Goal: Task Accomplishment & Management: Complete application form

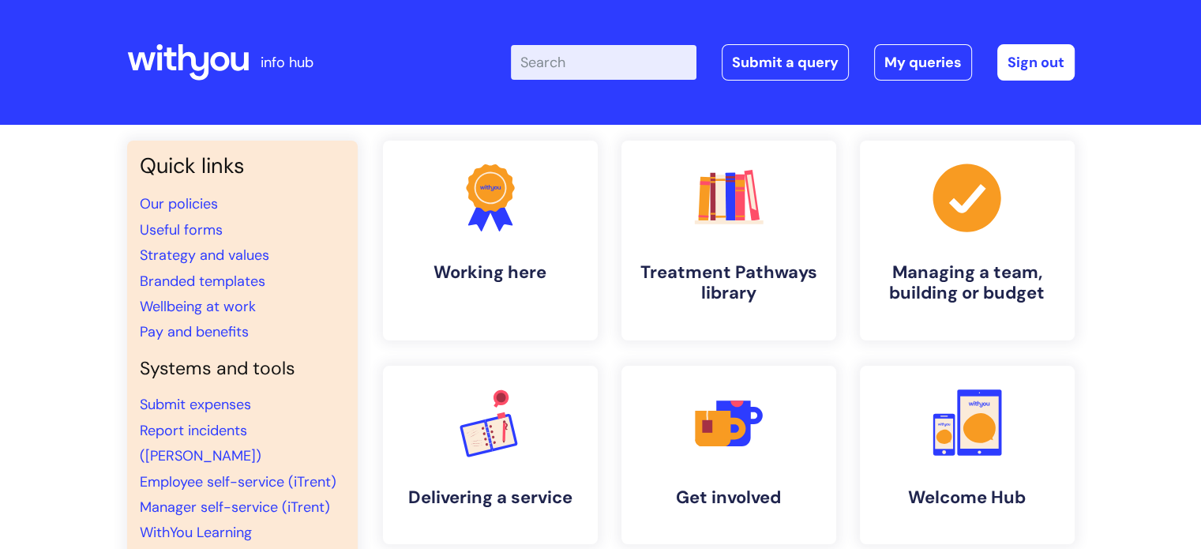
click at [600, 61] on input "Enter your search term here..." at bounding box center [604, 62] width 186 height 35
type input "Stoke"
click button "Search" at bounding box center [0, 0] width 0 height 0
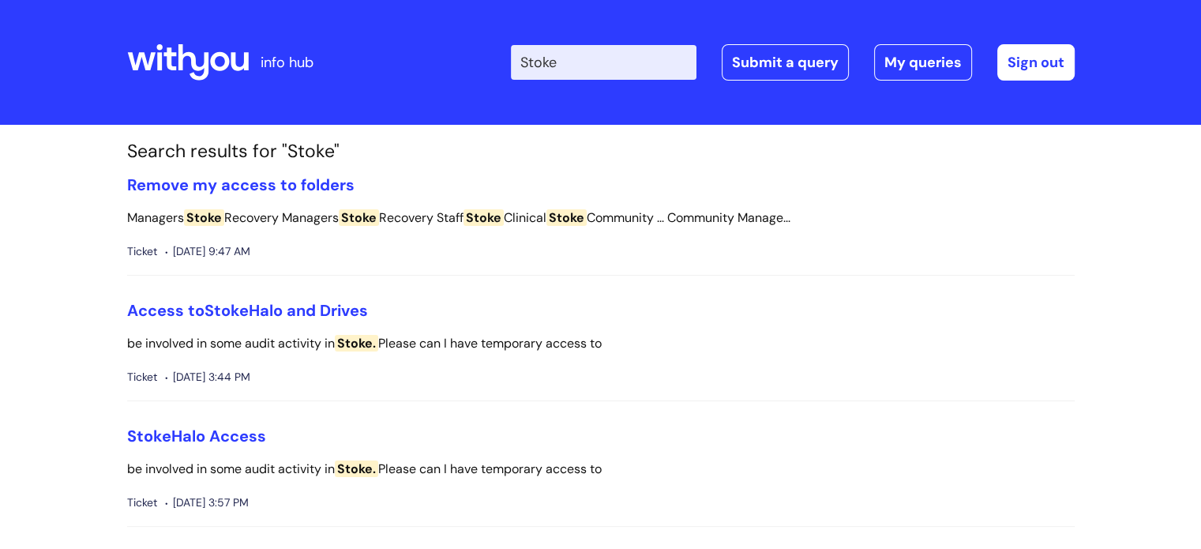
drag, startPoint x: 186, startPoint y: 62, endPoint x: 197, endPoint y: 64, distance: 12.1
click at [186, 62] on icon at bounding box center [188, 62] width 122 height 38
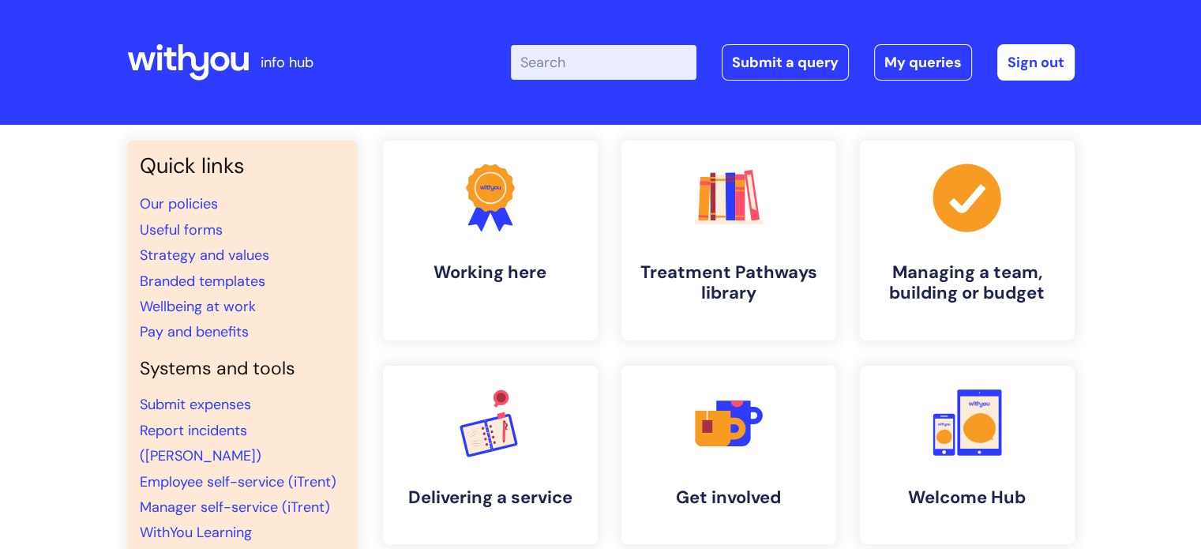
click at [659, 59] on input "Enter your search term here..." at bounding box center [604, 62] width 186 height 35
type input "Stoke"
click button "Search" at bounding box center [0, 0] width 0 height 0
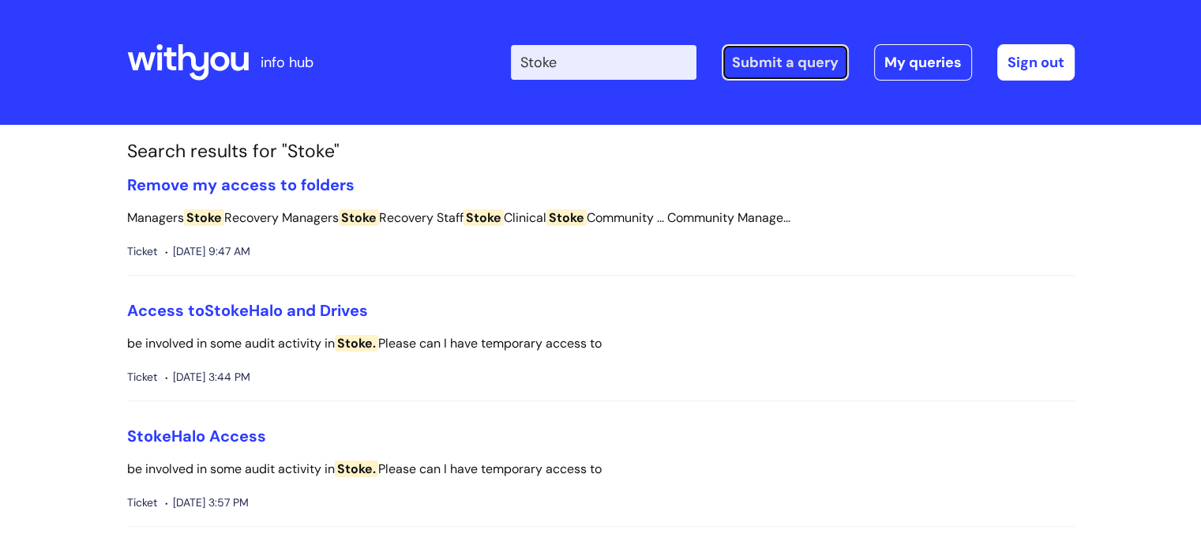
click at [821, 66] on link "Submit a query" at bounding box center [785, 62] width 127 height 36
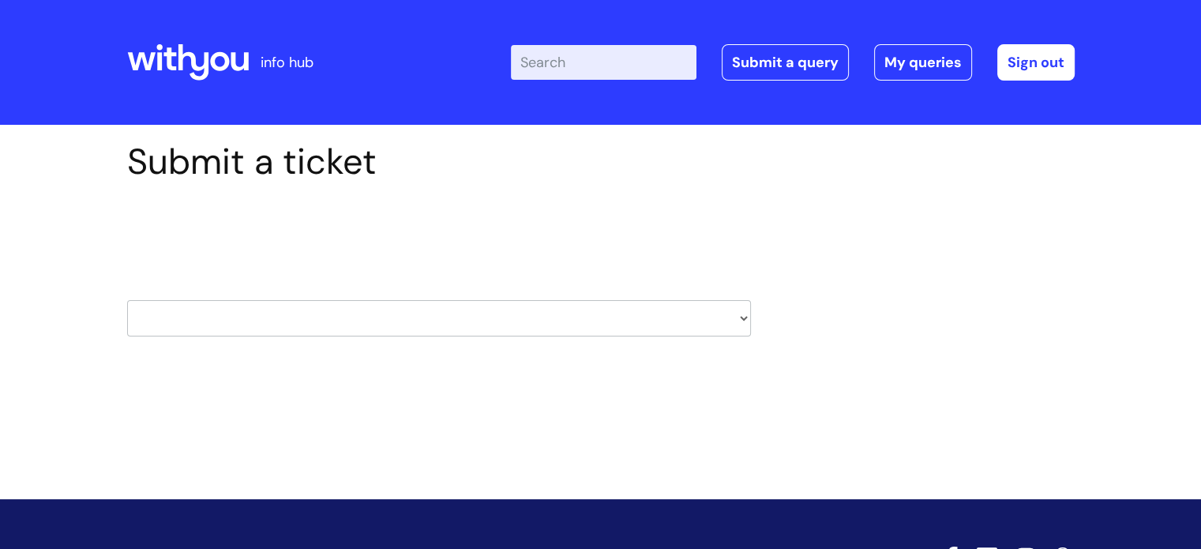
click at [456, 323] on select "HR / People IT and Support Clinical Drug Alerts Finance Accounts Data Support T…" at bounding box center [439, 318] width 624 height 36
select select "systems"
click at [127, 300] on select "HR / People IT and Support Clinical Drug Alerts Finance Accounts Data Support T…" at bounding box center [439, 318] width 624 height 36
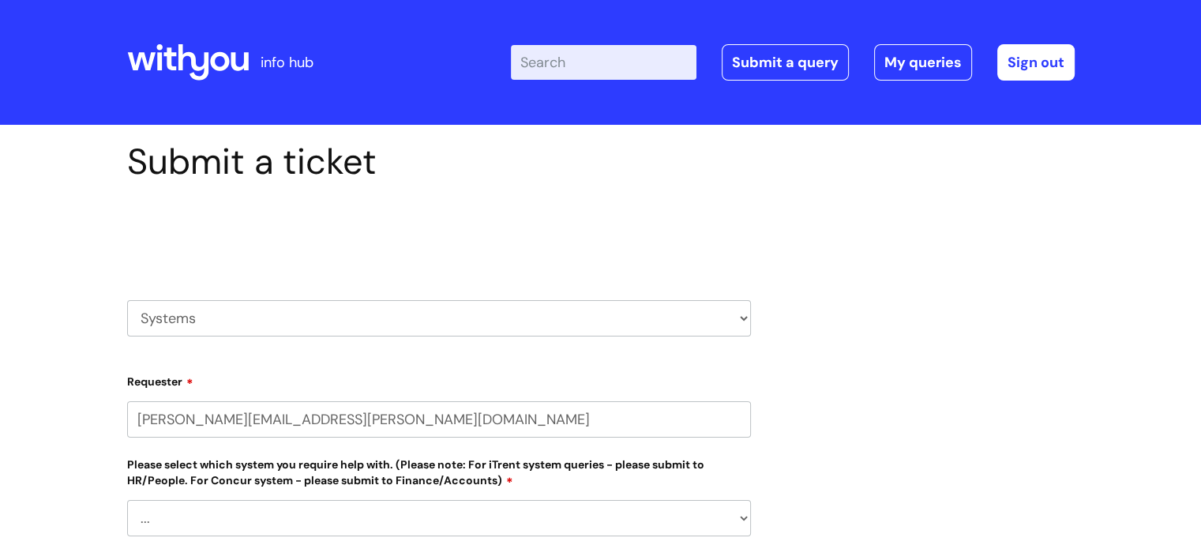
select select "80004286603"
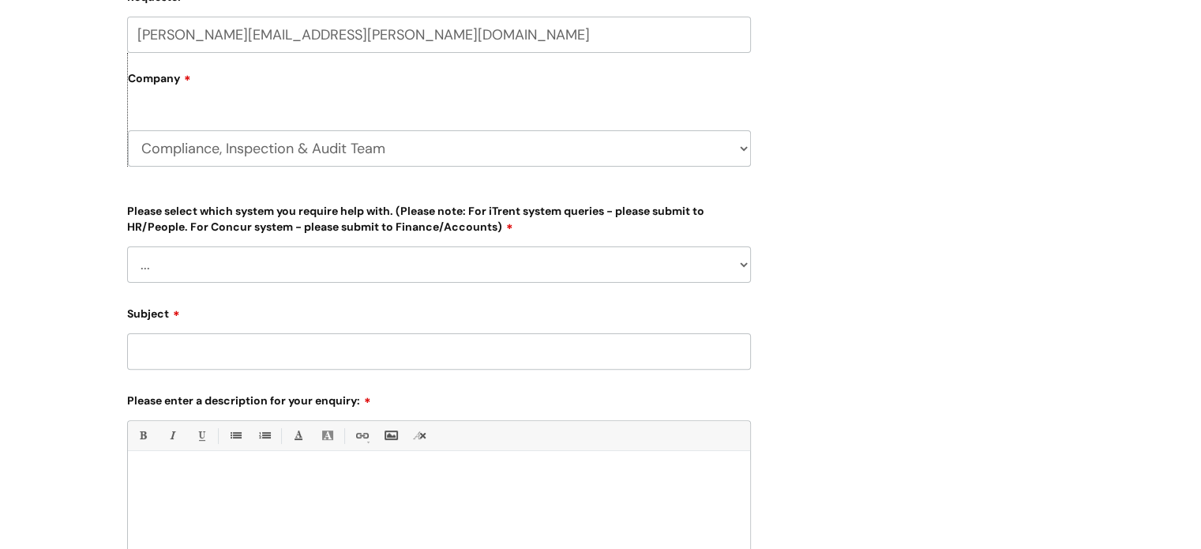
scroll to position [395, 0]
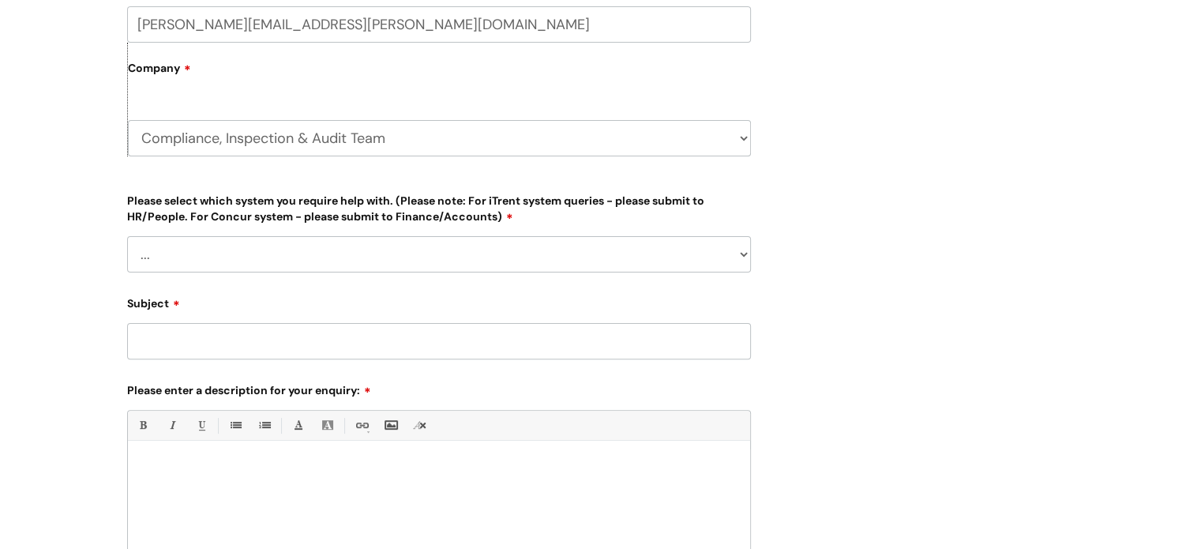
click at [373, 255] on select "... Ulysses Helpdesk Monday.com Nebula fault ILLY CarePath fault Halo fault E-c…" at bounding box center [439, 254] width 624 height 36
click at [815, 148] on div "Submit a ticket Select issue type HR / People IT and Support Clinical Drug Aler…" at bounding box center [600, 227] width 971 height 963
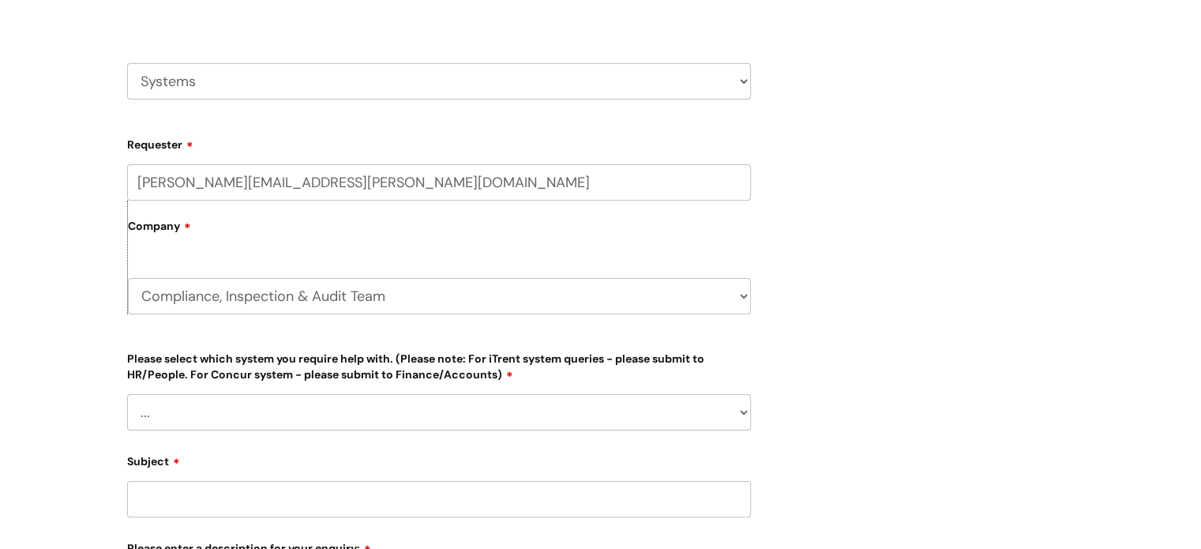
scroll to position [316, 0]
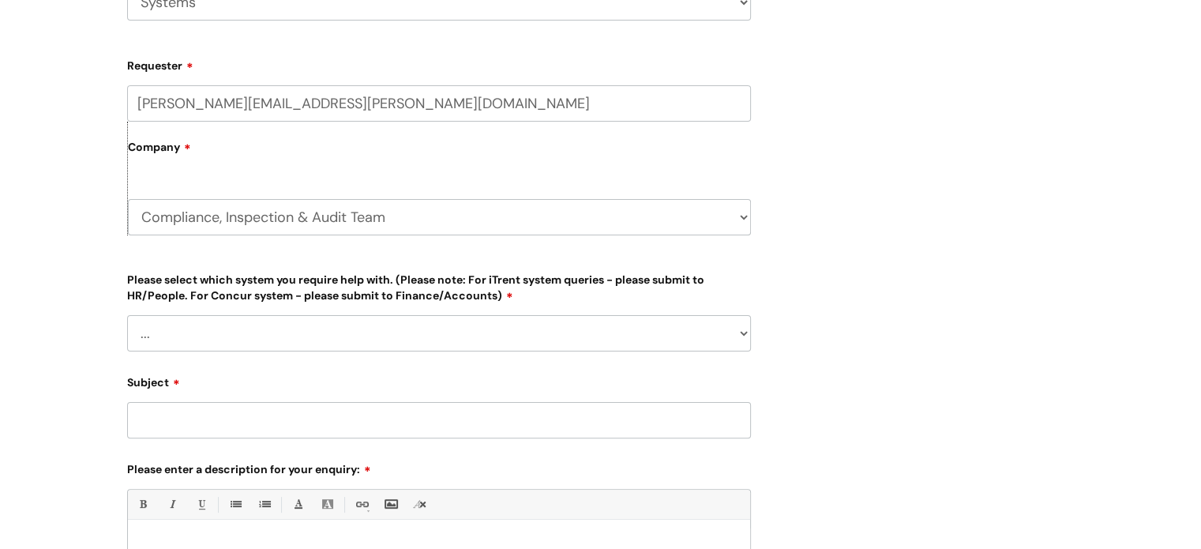
click at [291, 413] on input "Subject" at bounding box center [439, 420] width 624 height 36
click at [558, 338] on select "... Ulysses Helpdesk Monday.com Nebula fault ILLY CarePath fault Halo fault E-c…" at bounding box center [439, 333] width 624 height 36
select select "Other Case Management System"
click at [127, 315] on select "... Ulysses Helpdesk Monday.com Nebula fault ILLY CarePath fault Halo fault E-c…" at bounding box center [439, 333] width 624 height 36
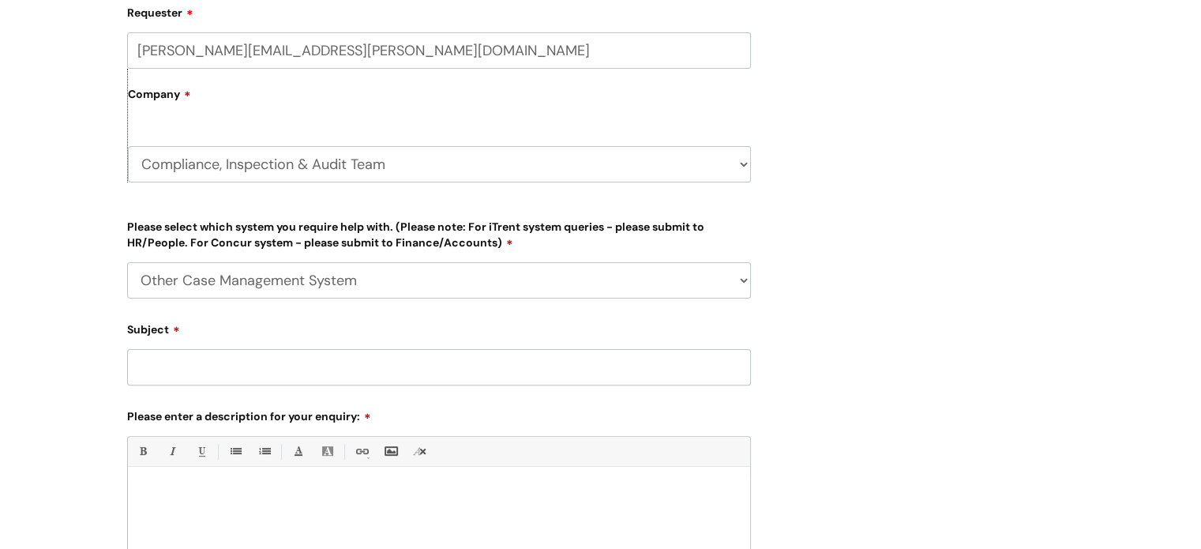
scroll to position [395, 0]
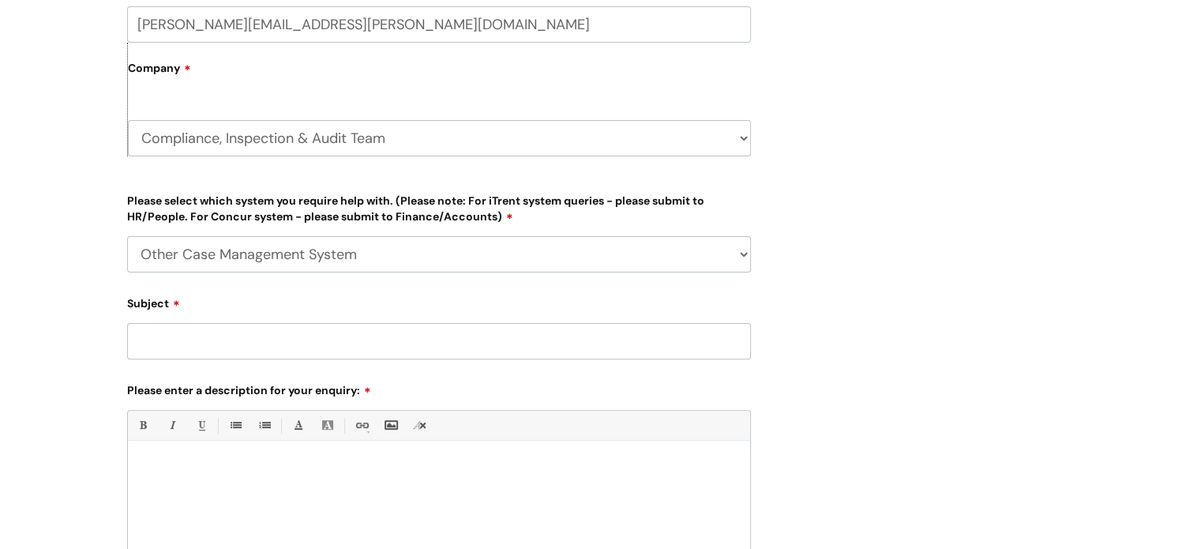
click at [154, 344] on input "Subject" at bounding box center [439, 341] width 624 height 36
type input "Stoke Case Managment System"
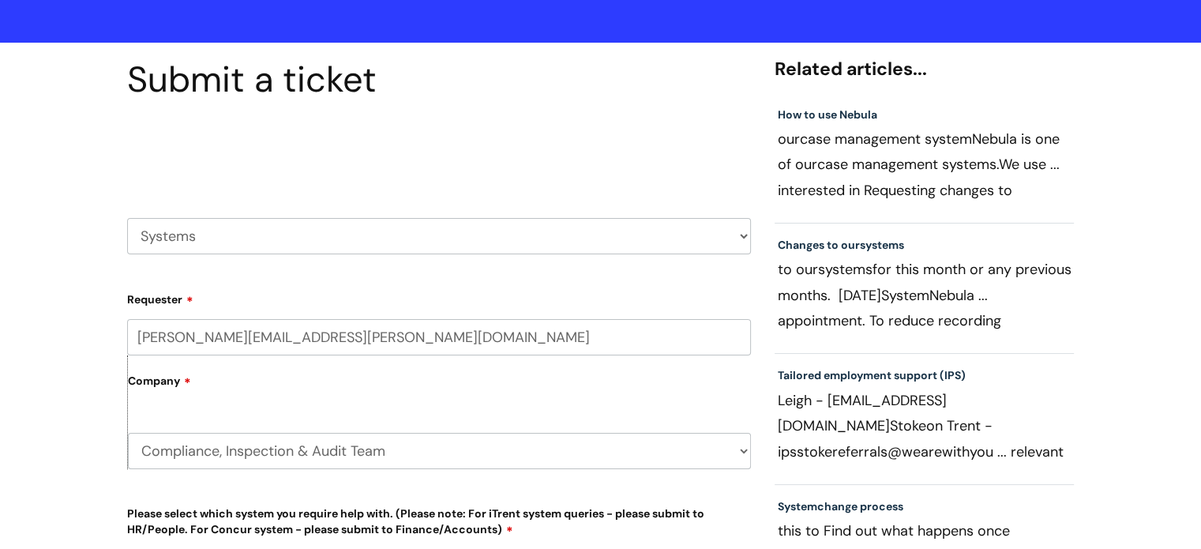
scroll to position [79, 0]
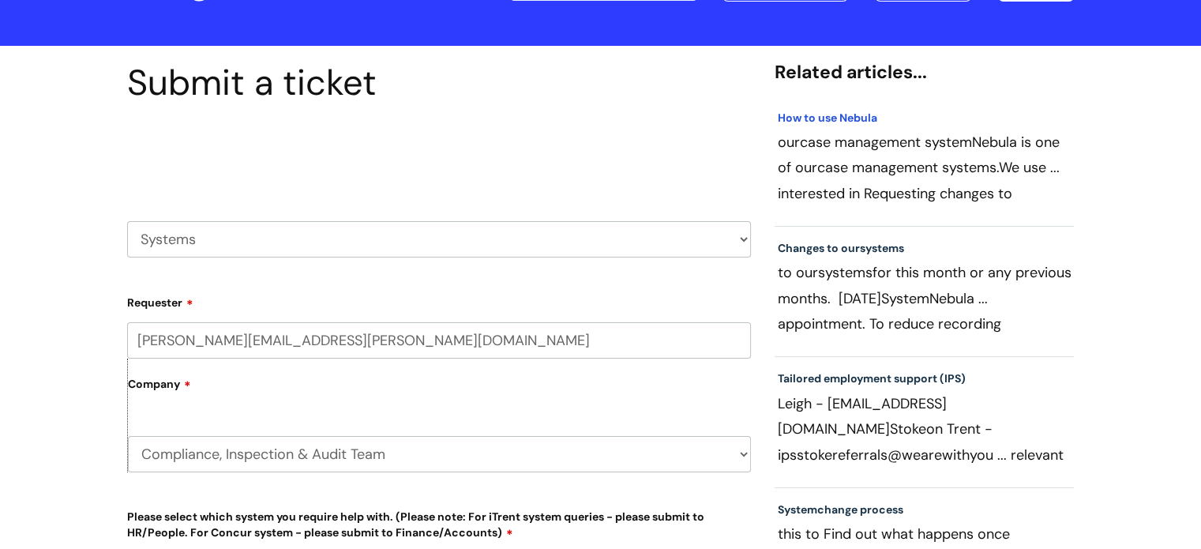
click at [818, 118] on link "How to use Nebula" at bounding box center [828, 118] width 100 height 14
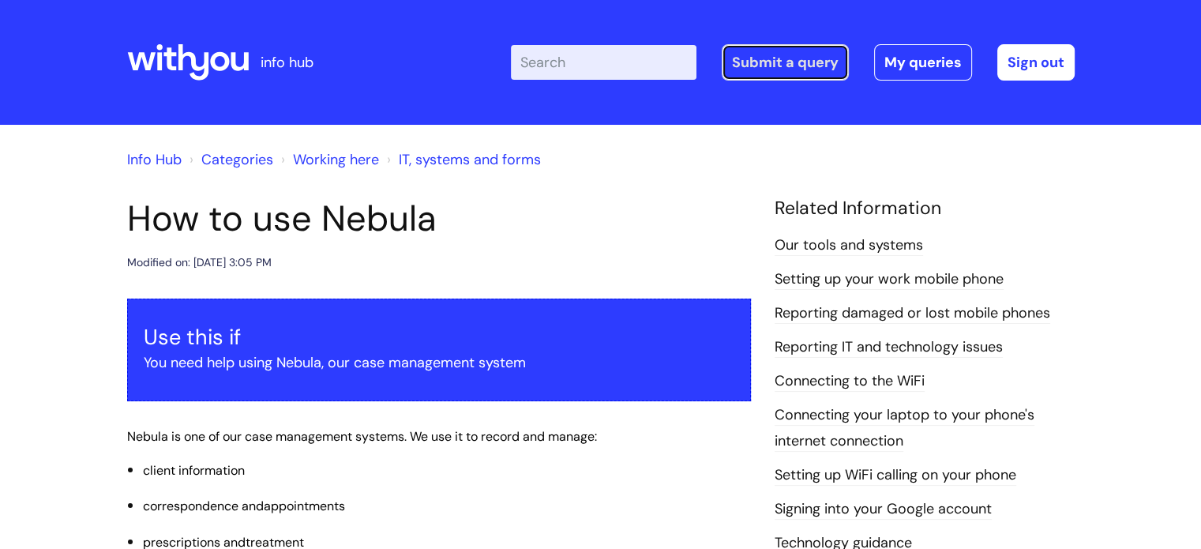
click at [770, 60] on link "Submit a query" at bounding box center [785, 62] width 127 height 36
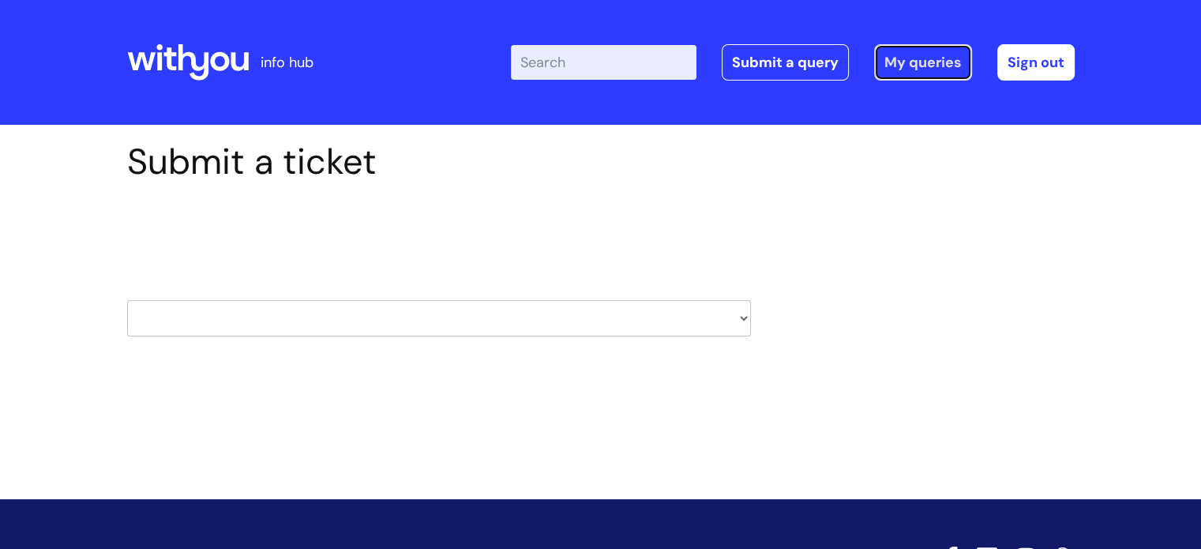
click at [895, 59] on link "My queries" at bounding box center [923, 62] width 98 height 36
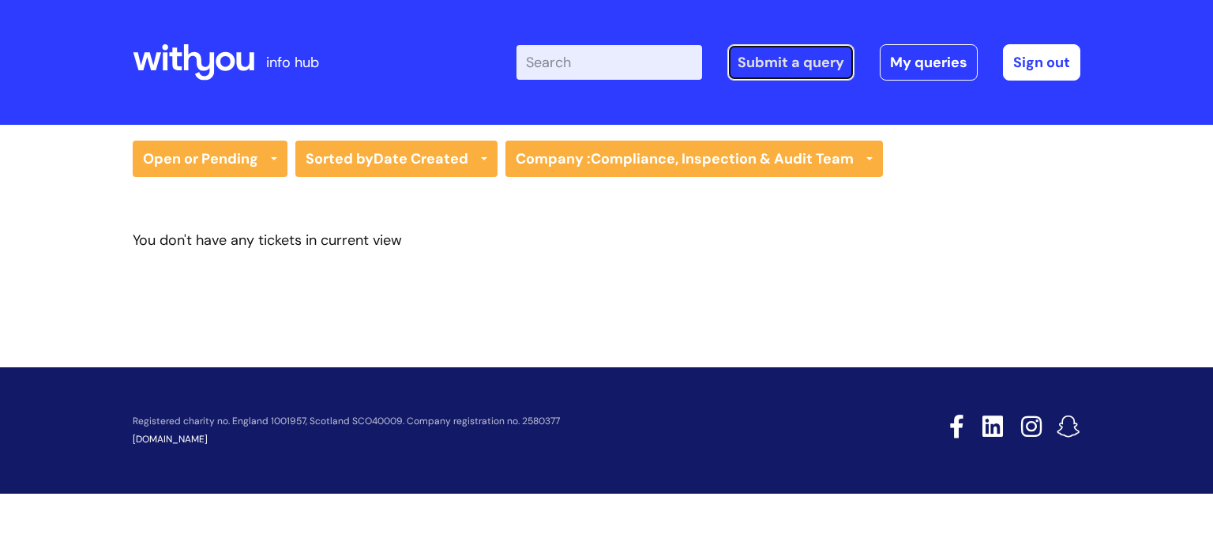
click at [795, 64] on link "Submit a query" at bounding box center [790, 62] width 127 height 36
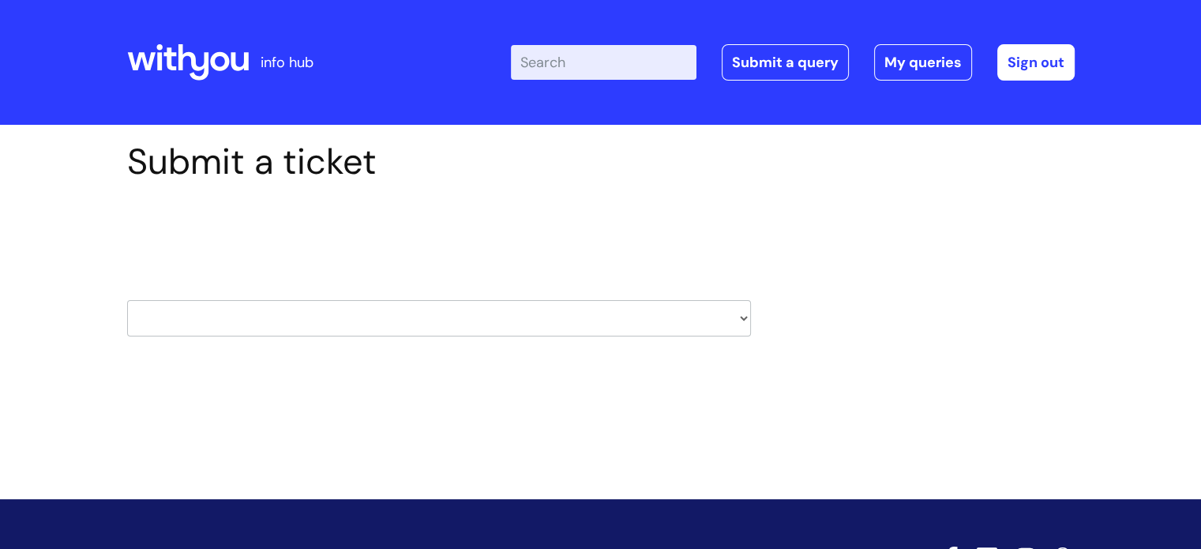
click at [429, 320] on select "HR / People IT and Support Clinical Drug Alerts Finance Accounts Data Support T…" at bounding box center [439, 318] width 624 height 36
select select "systems"
click at [127, 300] on select "HR / People IT and Support Clinical Drug Alerts Finance Accounts Data Support T…" at bounding box center [439, 318] width 624 height 36
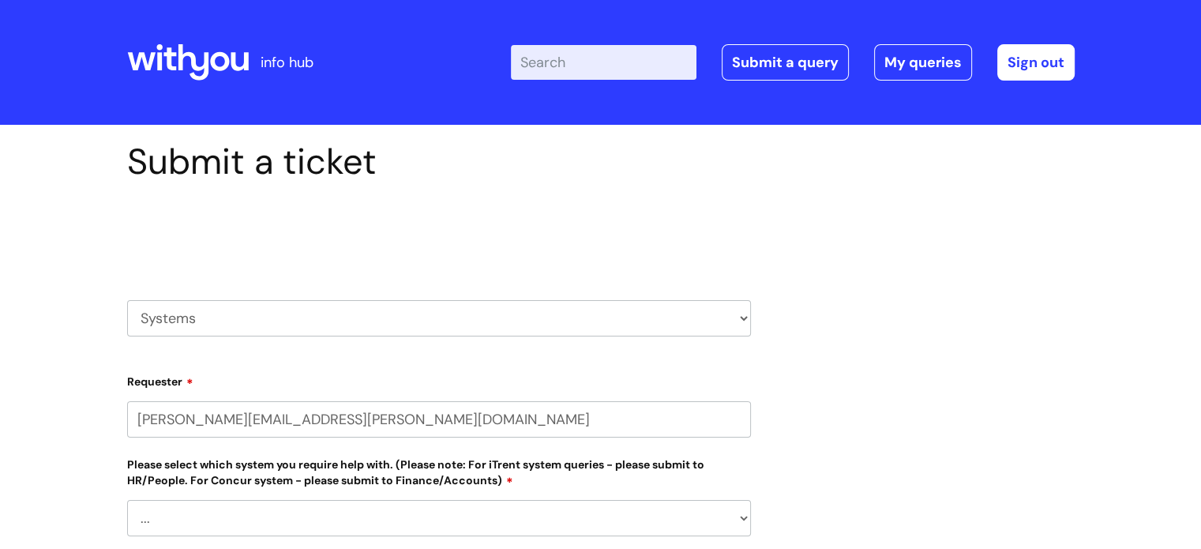
select select "80004286603"
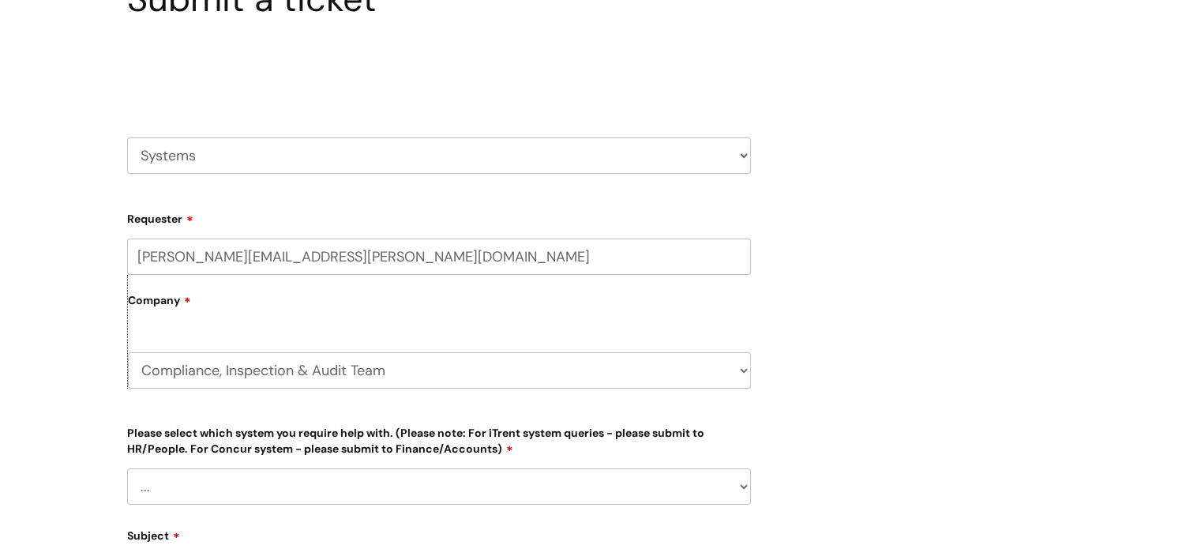
scroll to position [237, 0]
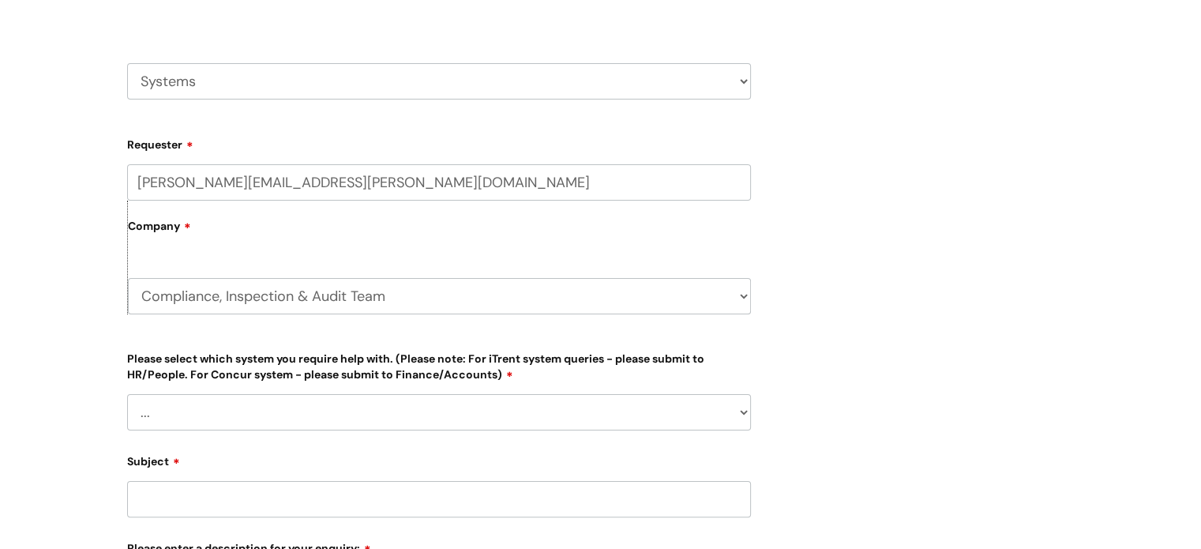
click at [306, 409] on select "... [PERSON_NAME] Helpdesk [DATE][DOMAIN_NAME] Nebula fault ILLY CarePath fault…" at bounding box center [439, 412] width 624 height 36
select select "Other Case Management System"
click at [127, 394] on select "... [PERSON_NAME] Helpdesk [DATE][DOMAIN_NAME] Nebula fault ILLY CarePath fault…" at bounding box center [439, 412] width 624 height 36
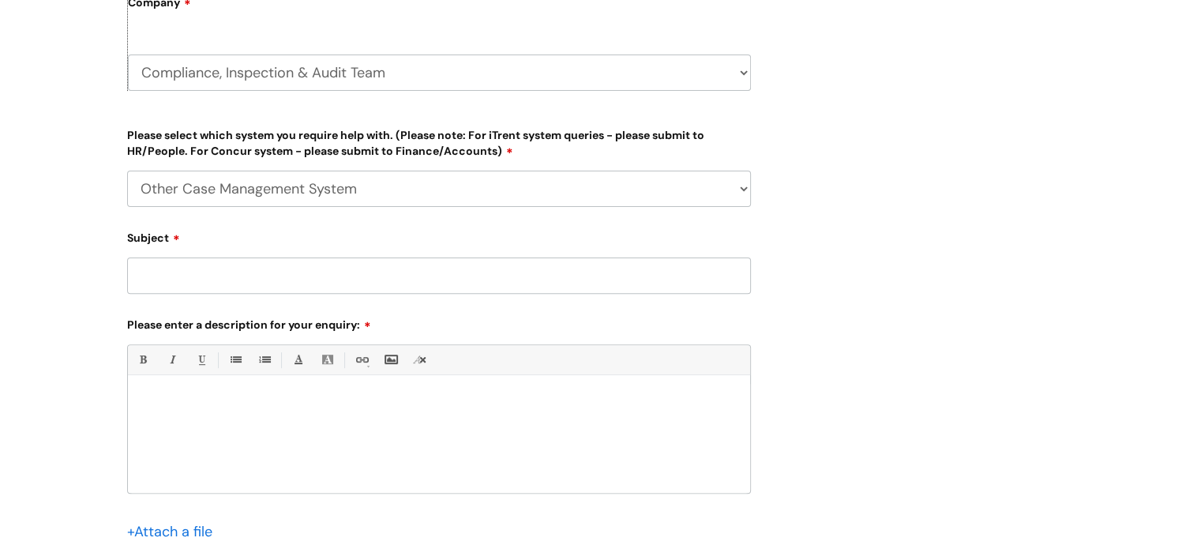
scroll to position [474, 0]
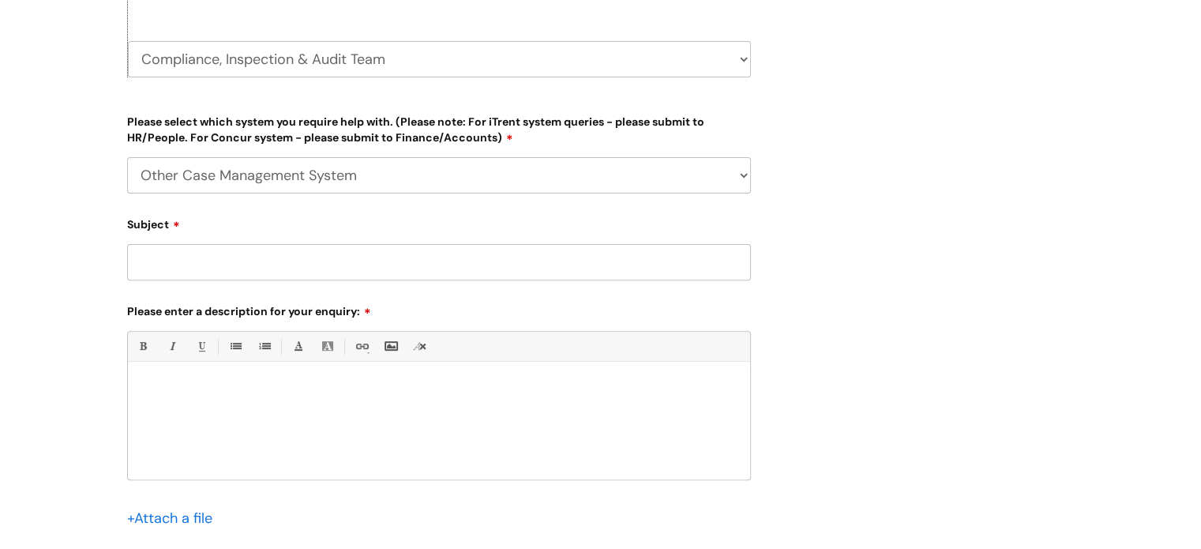
click at [231, 255] on input "Subject" at bounding box center [439, 262] width 624 height 36
type input "Stoke Case Management System"
click at [184, 380] on div at bounding box center [439, 424] width 622 height 109
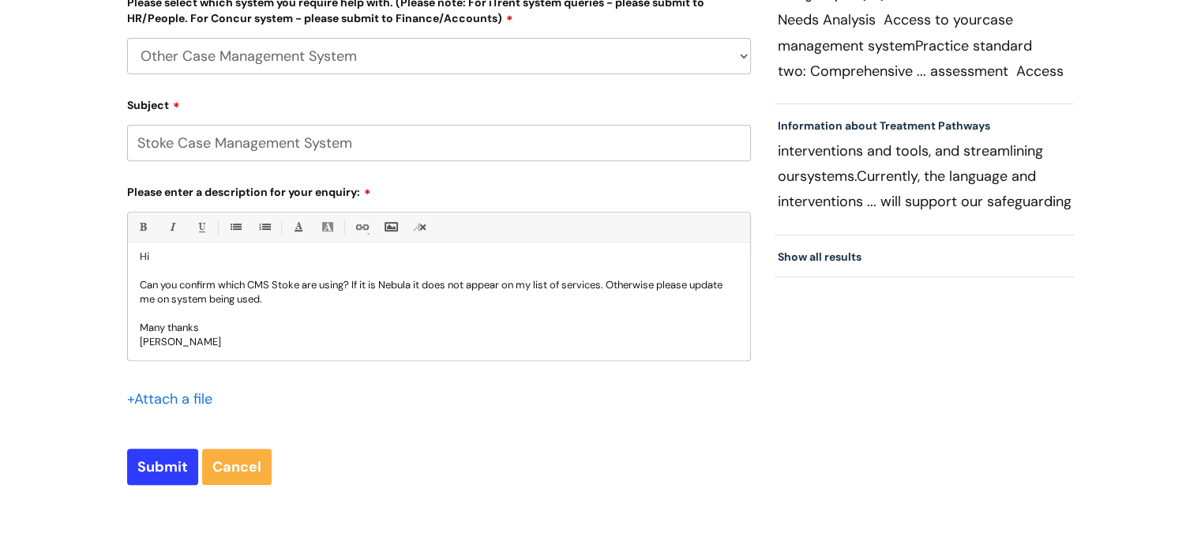
scroll to position [711, 0]
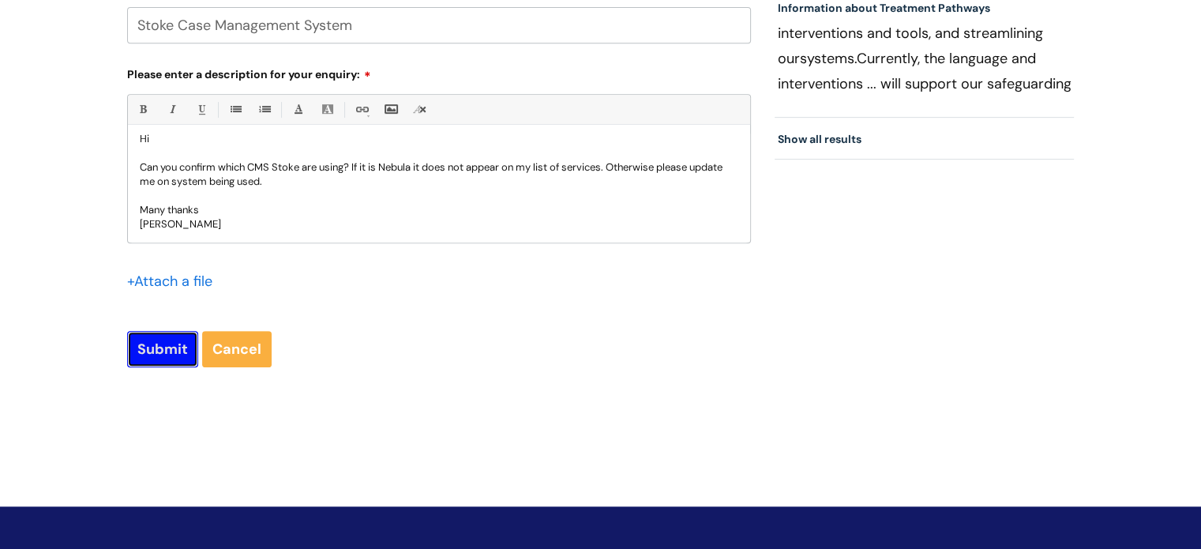
click at [158, 347] on input "Submit" at bounding box center [162, 349] width 71 height 36
type input "Please Wait..."
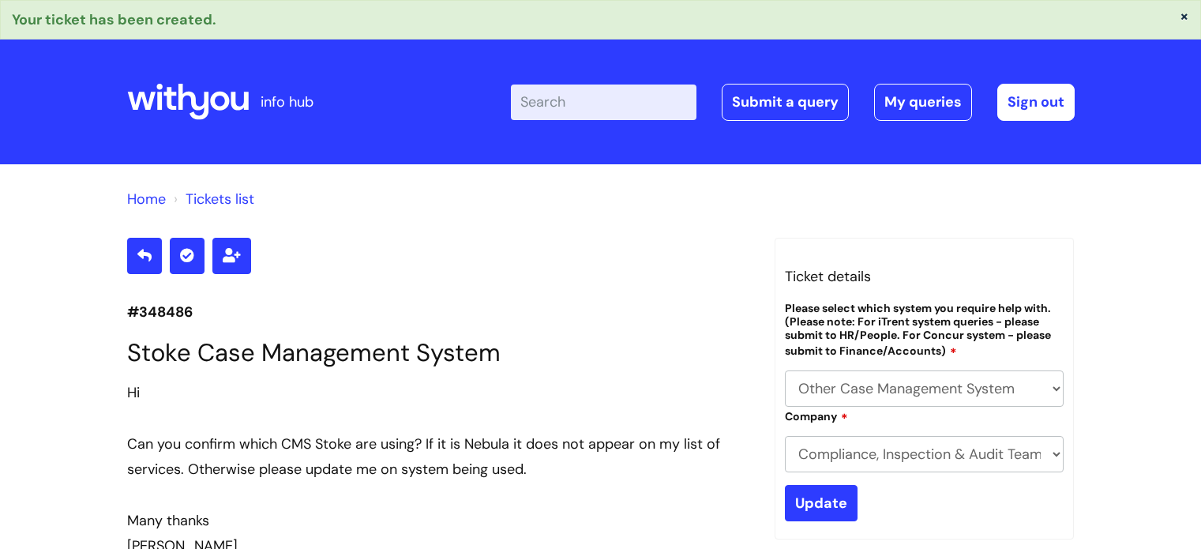
select select "Other Case Management System"
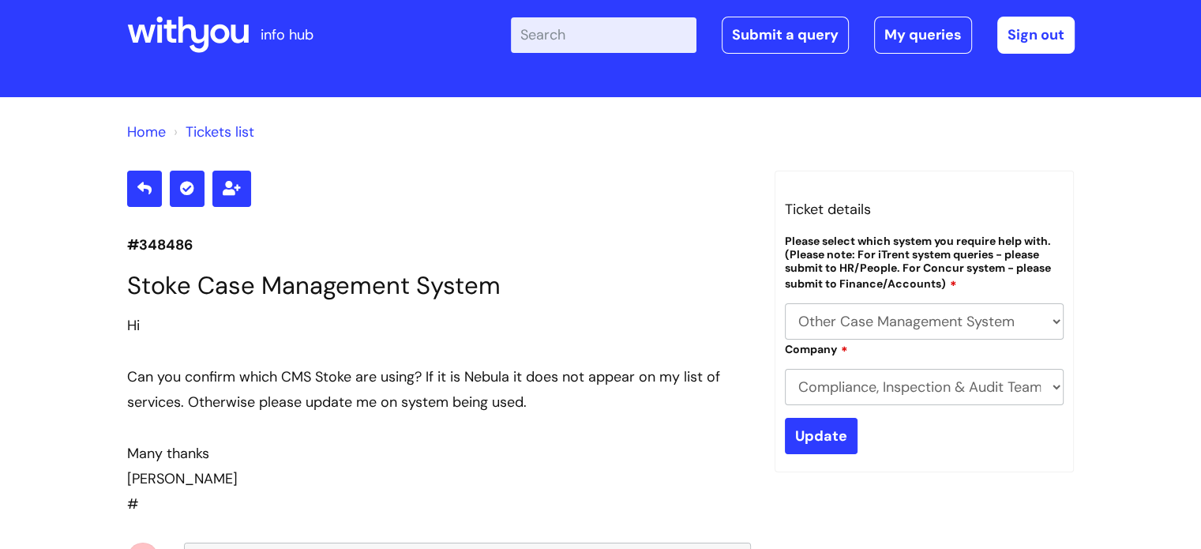
scroll to position [158, 0]
